Goal: Task Accomplishment & Management: Manage account settings

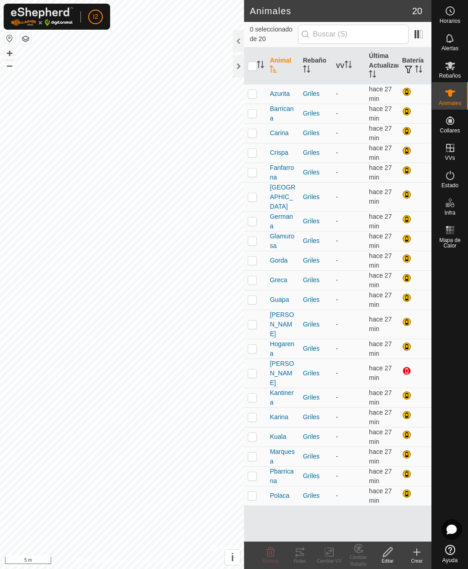
click at [284, 359] on span "[PERSON_NAME]" at bounding box center [282, 373] width 26 height 29
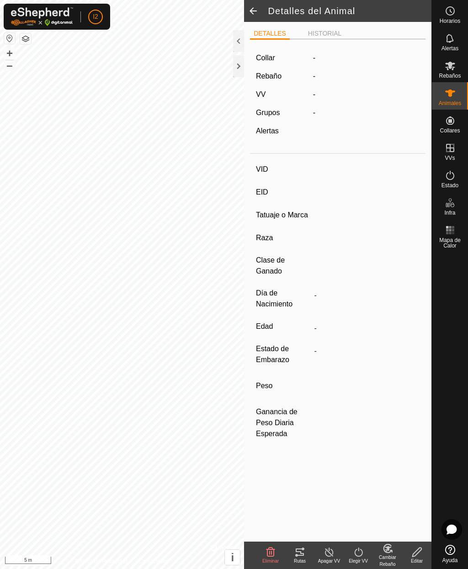
type input "[PERSON_NAME]"
type input "111031008520774"
type input "-"
type input "Charolesa"
type input "-"
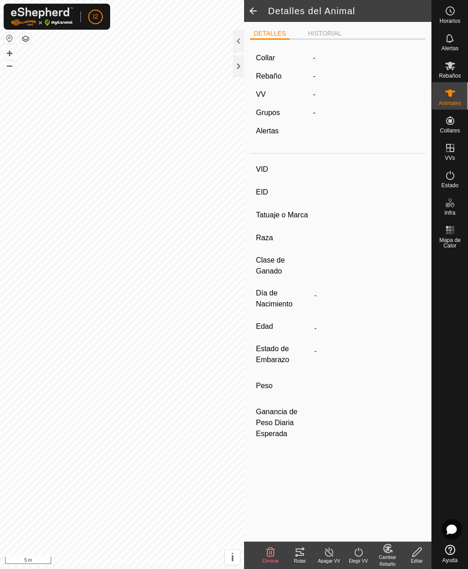
type input "10/2017"
type input "7 years 11 months"
type input "0 kg"
type input "-"
